Goal: Transaction & Acquisition: Obtain resource

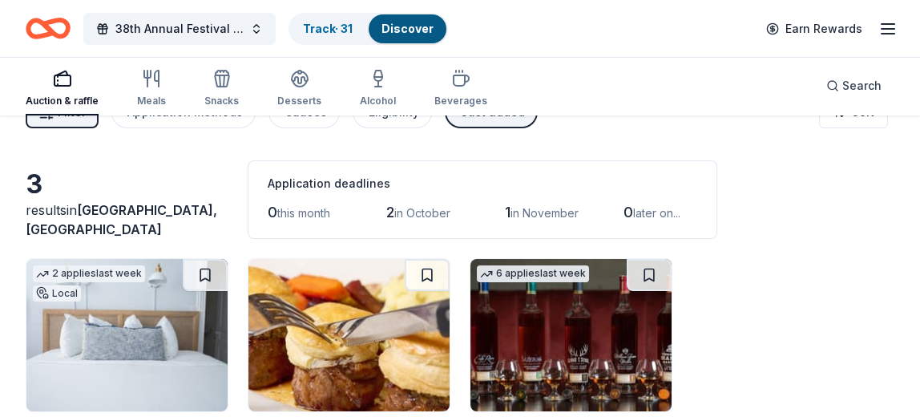
click at [799, 180] on div "38th Annual Festival of Trees Track · 31 Discover Earn Rewards Auction & raffle…" at bounding box center [460, 262] width 920 height 598
drag, startPoint x: 799, startPoint y: 180, endPoint x: 925, endPoint y: 253, distance: 145.8
click at [920, 253] on html "38th Annual Festival of Trees Track · 31 Discover Earn Rewards Auction & raffle…" at bounding box center [460, 171] width 920 height 417
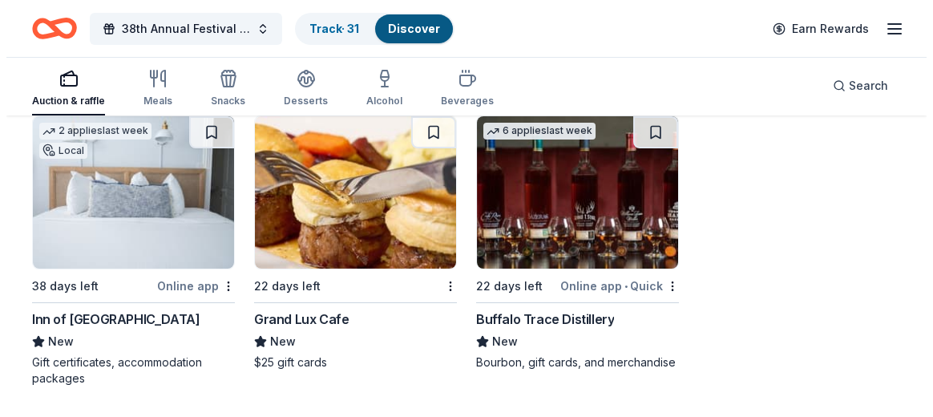
scroll to position [0, 0]
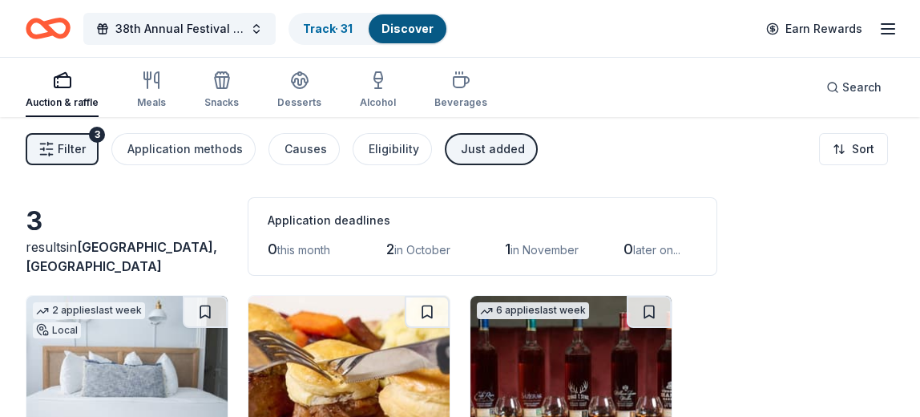
click at [45, 144] on line "button" at bounding box center [43, 144] width 5 height 0
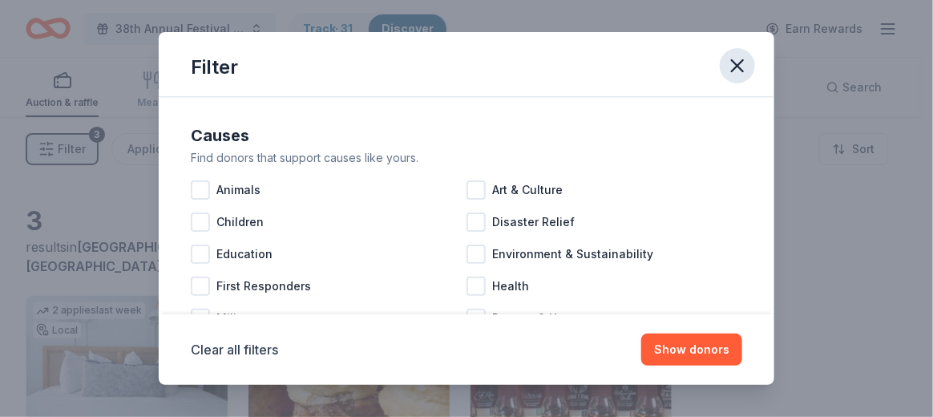
click at [745, 67] on icon "button" at bounding box center [737, 66] width 22 height 22
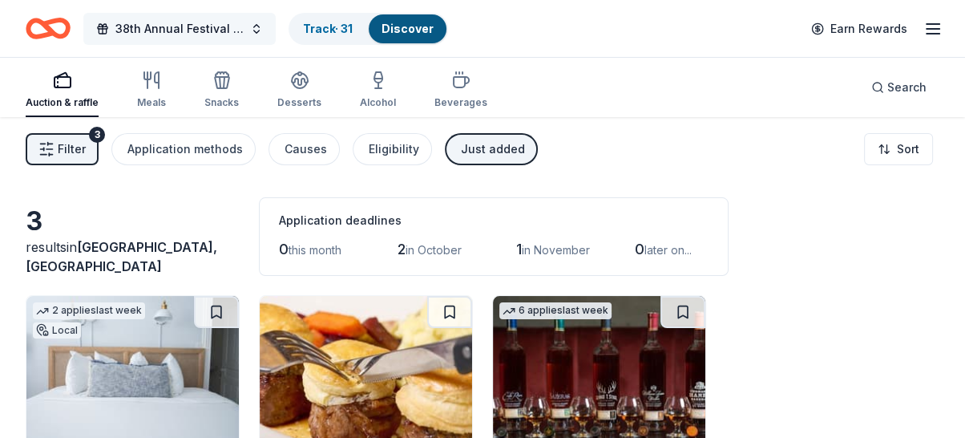
click at [118, 29] on span "38th Annual Festival of Trees" at bounding box center [179, 28] width 128 height 19
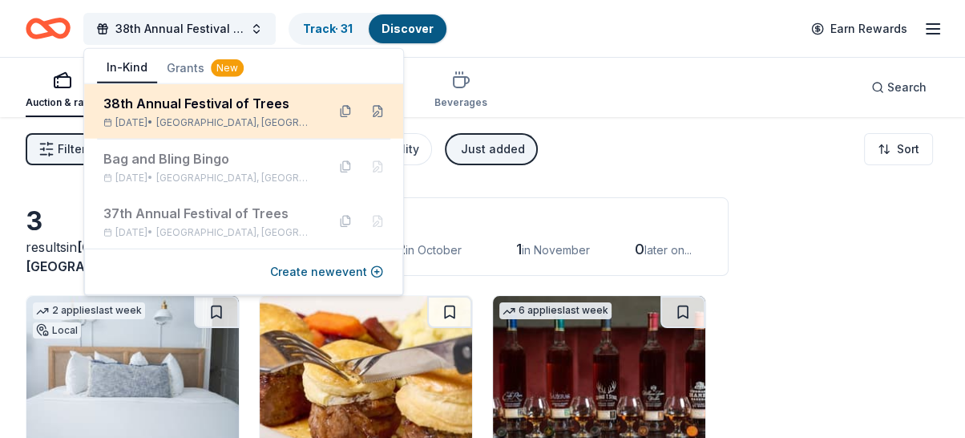
click at [182, 87] on div "38th Annual Festival of Trees Nov 15, 2025 • Ridgewood, NJ" at bounding box center [243, 111] width 319 height 55
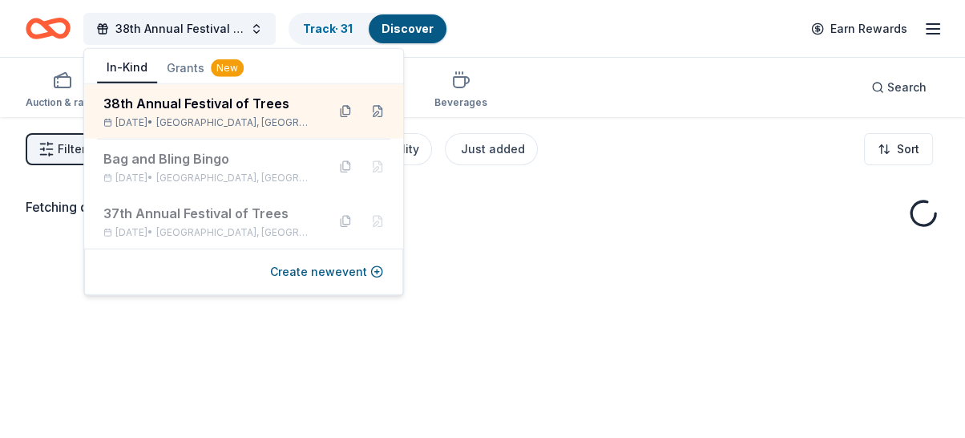
click at [180, 71] on button "Grants New" at bounding box center [205, 68] width 96 height 29
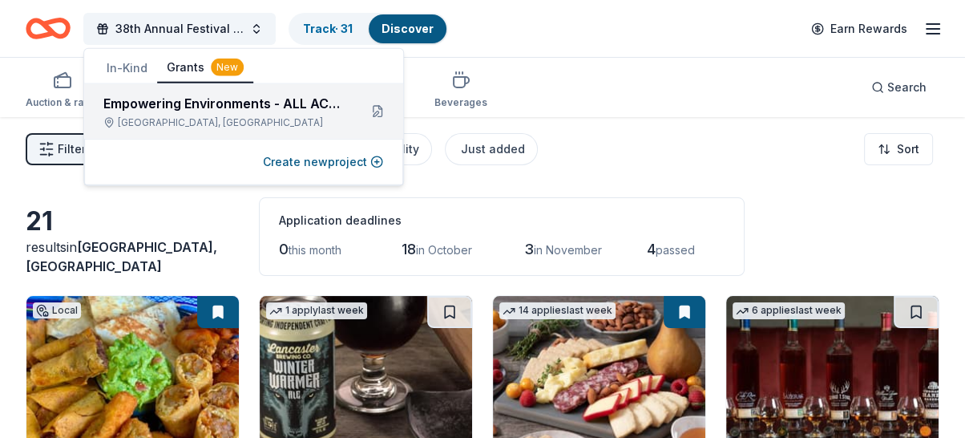
click at [141, 107] on div "Empowering Environments - ALL ACCESS" at bounding box center [224, 103] width 242 height 19
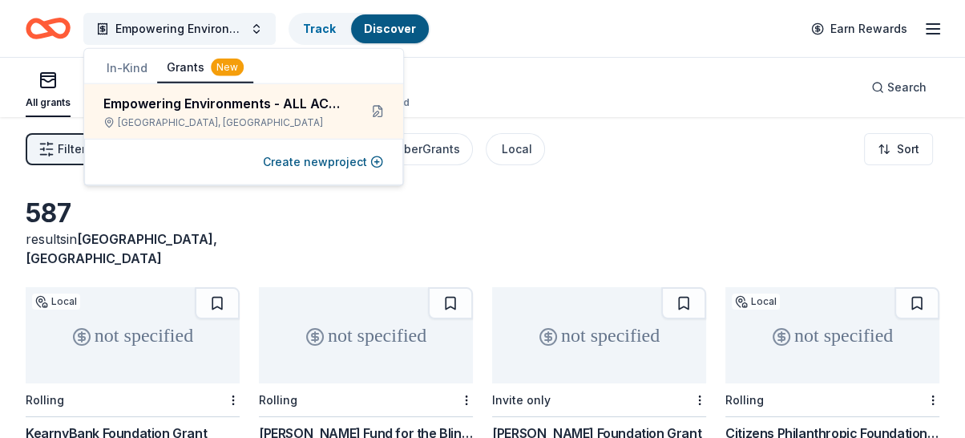
click at [139, 67] on button "In-Kind" at bounding box center [127, 68] width 60 height 29
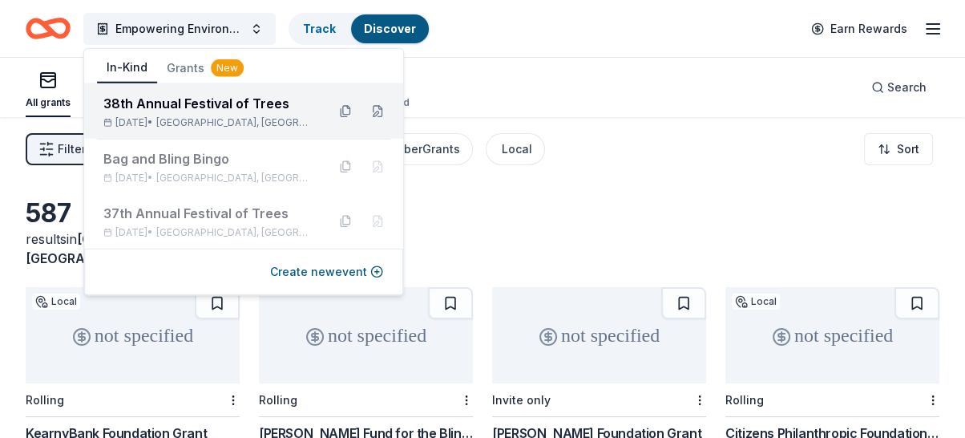
click at [253, 107] on div "38th Annual Festival of Trees" at bounding box center [208, 103] width 210 height 19
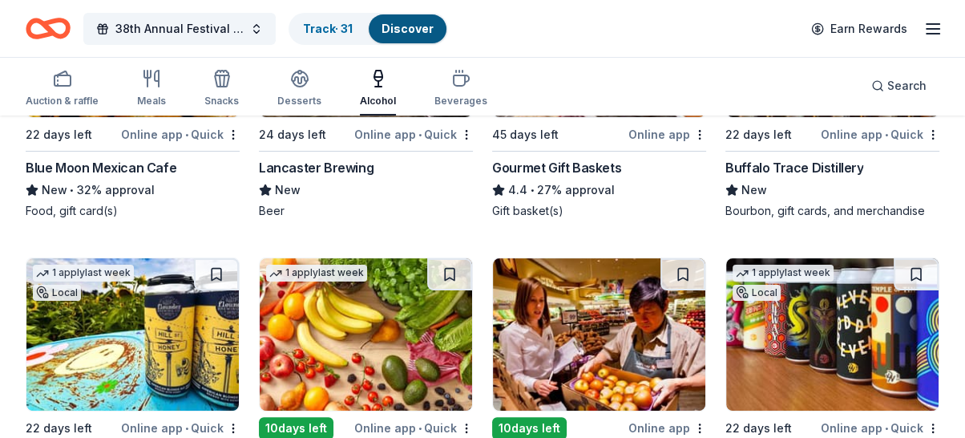
scroll to position [253, 0]
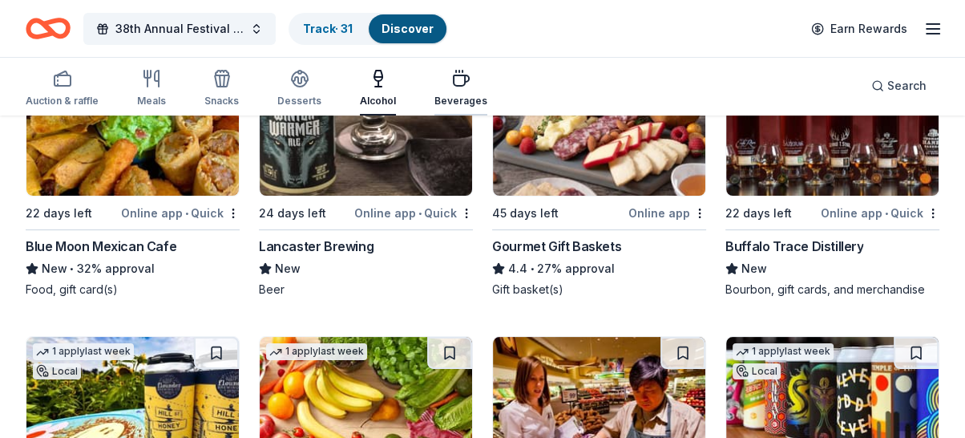
click at [435, 78] on div "button" at bounding box center [461, 78] width 53 height 19
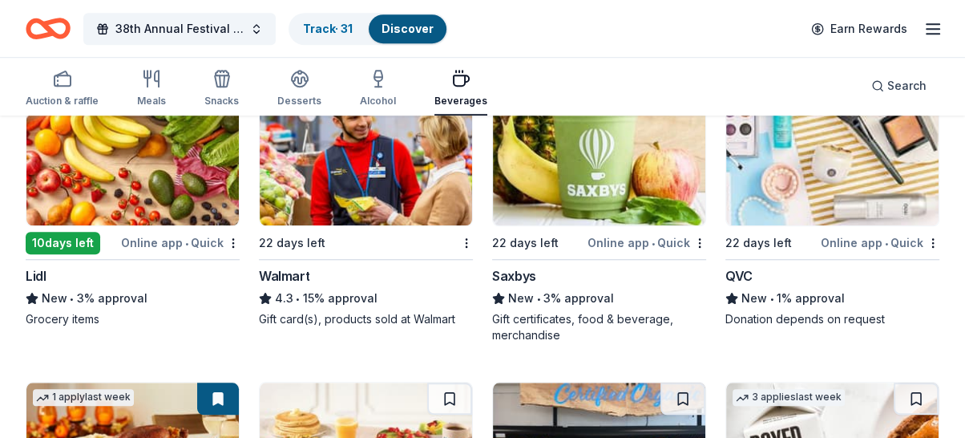
scroll to position [1143, 0]
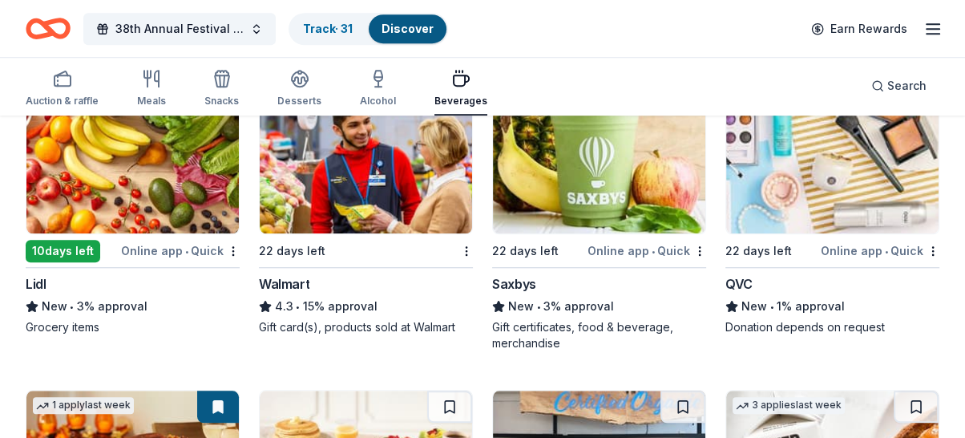
click at [743, 278] on div "QVC" at bounding box center [739, 283] width 27 height 19
click at [303, 88] on div "Desserts" at bounding box center [299, 88] width 44 height 38
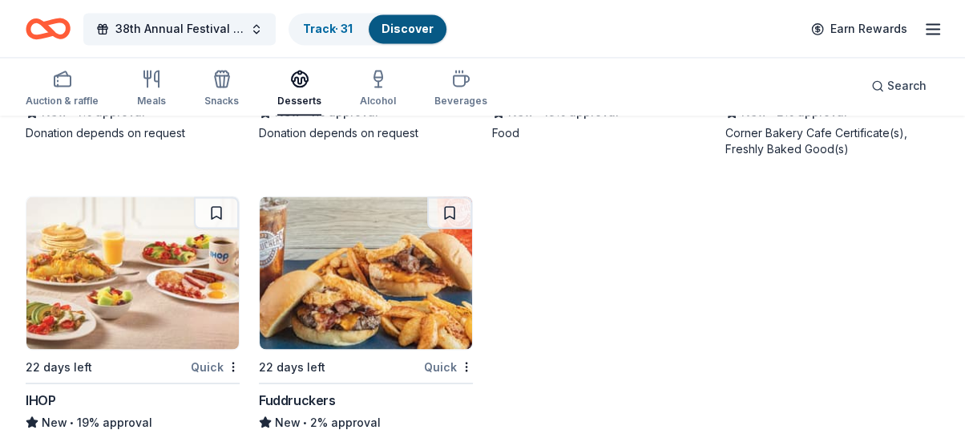
scroll to position [2268, 0]
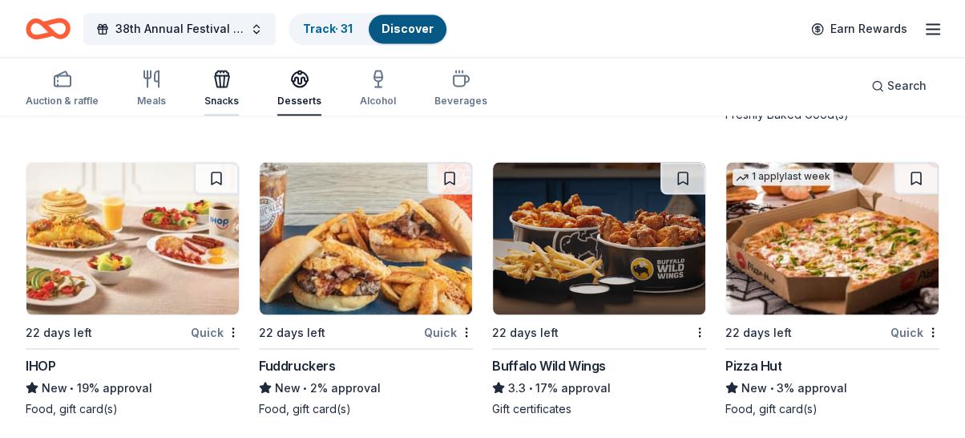
click at [234, 91] on div "Snacks" at bounding box center [221, 88] width 34 height 38
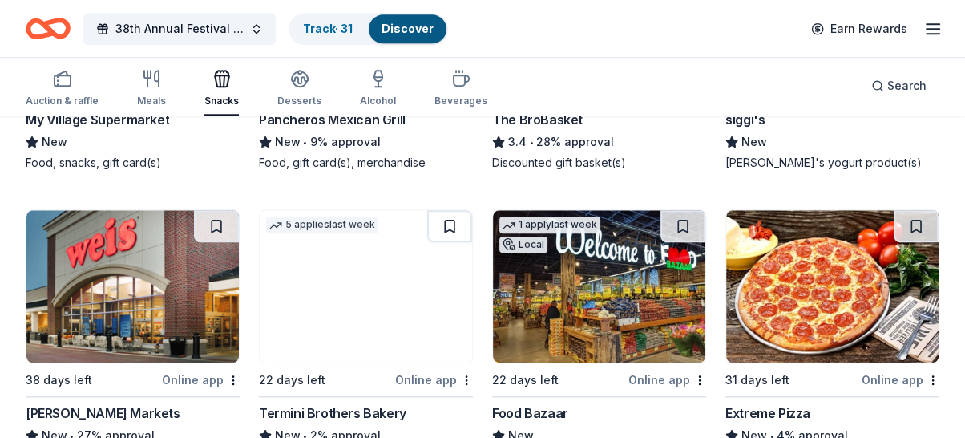
scroll to position [1334, 0]
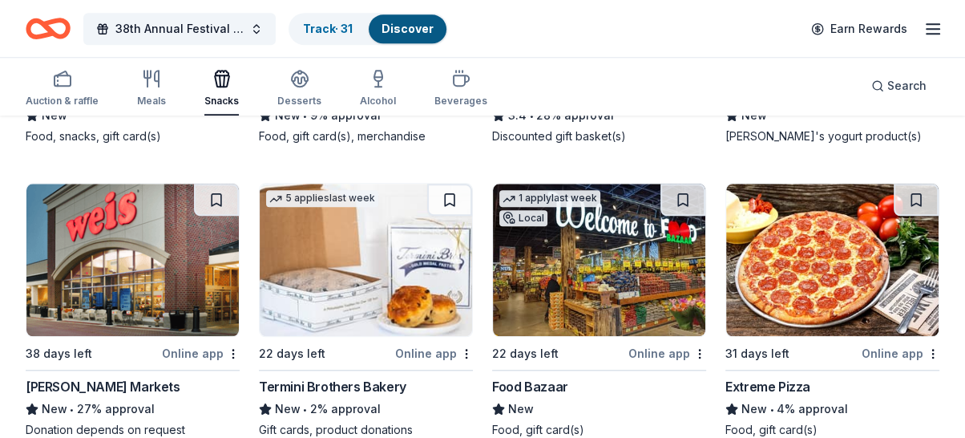
click at [124, 97] on div "Auction & raffle Meals Snacks Desserts Alcohol Beverages" at bounding box center [257, 89] width 462 height 53
click at [145, 95] on div "Meals" at bounding box center [151, 101] width 29 height 13
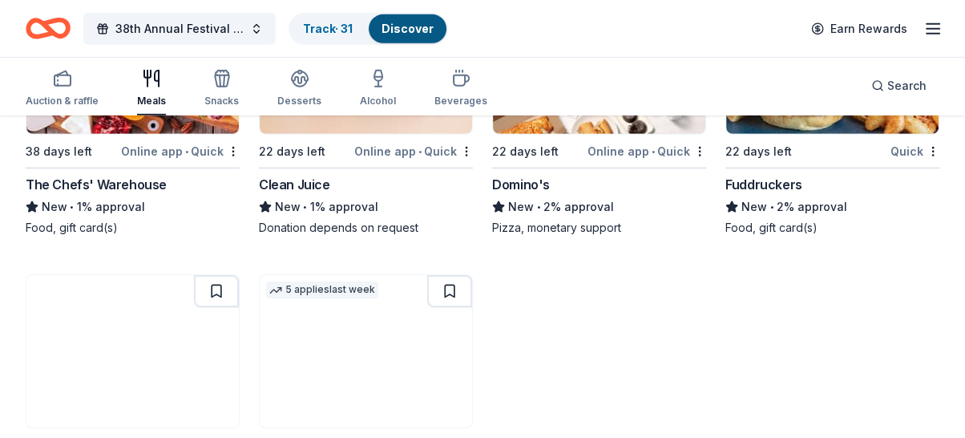
scroll to position [4268, 0]
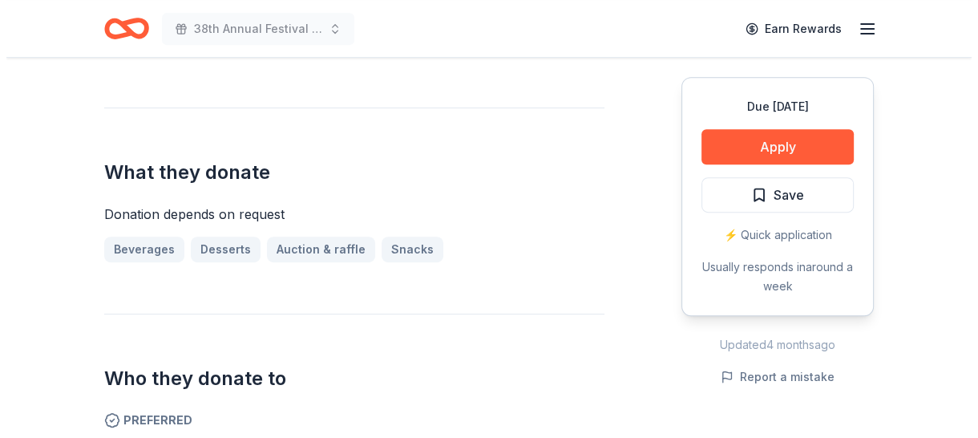
scroll to position [438, 0]
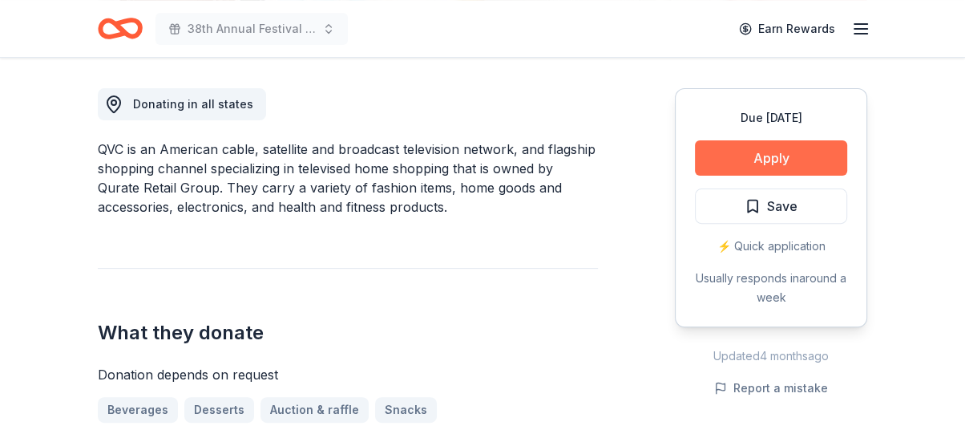
click at [782, 165] on button "Apply" at bounding box center [771, 157] width 152 height 35
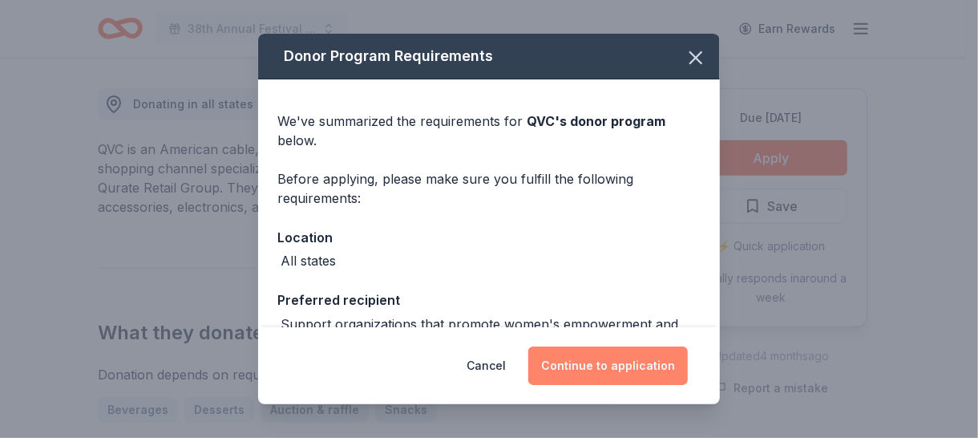
click at [640, 360] on button "Continue to application" at bounding box center [608, 365] width 160 height 38
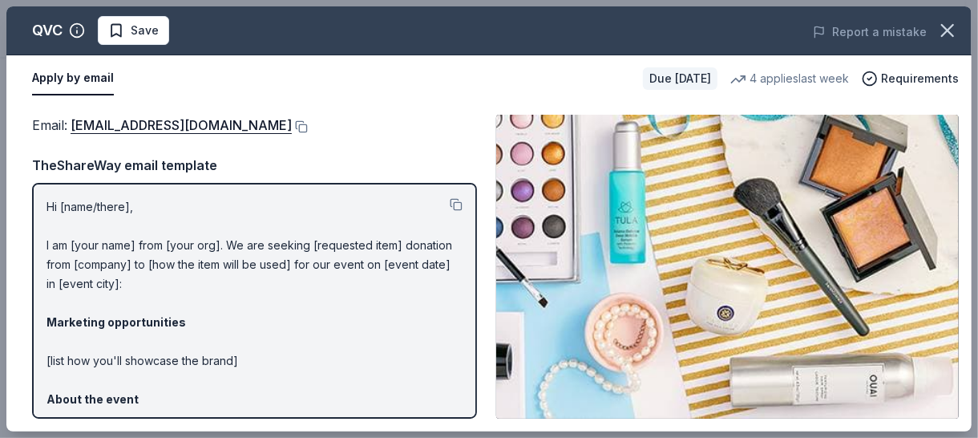
click at [396, 164] on div "TheShareWay email template" at bounding box center [254, 165] width 445 height 21
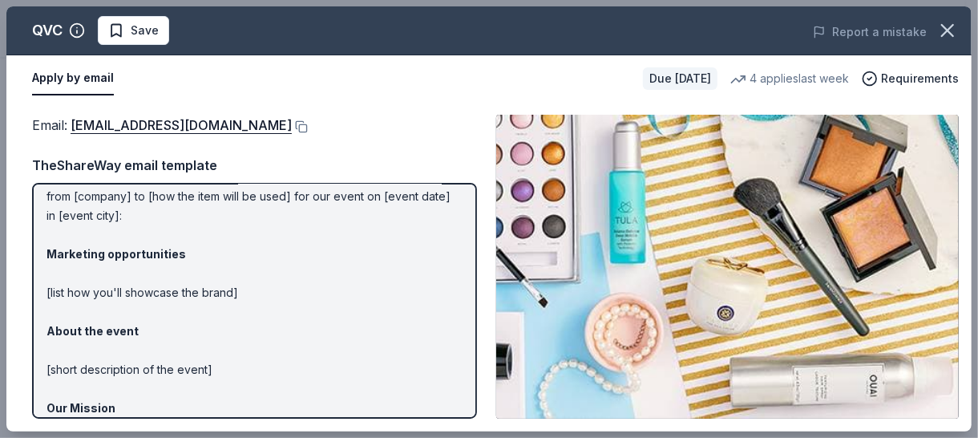
scroll to position [0, 0]
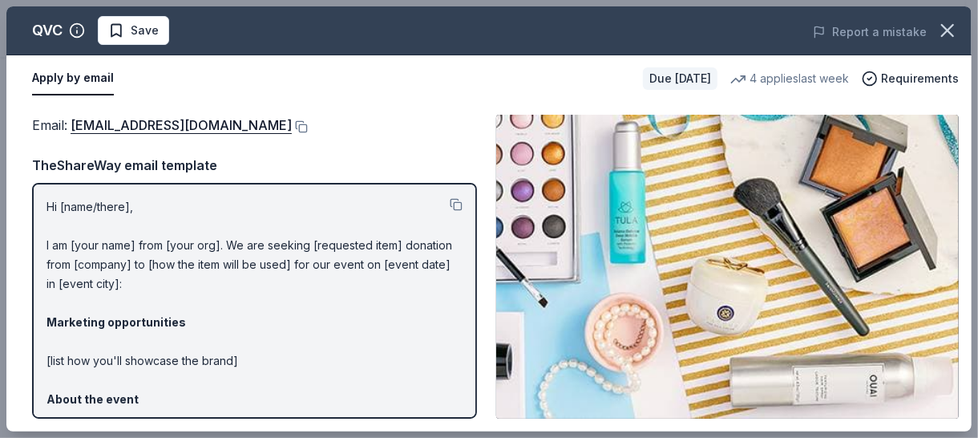
click at [706, 167] on img at bounding box center [727, 267] width 463 height 304
click at [750, 267] on img at bounding box center [727, 267] width 463 height 304
click at [861, 370] on img at bounding box center [727, 267] width 463 height 304
